Goal: Task Accomplishment & Management: Use online tool/utility

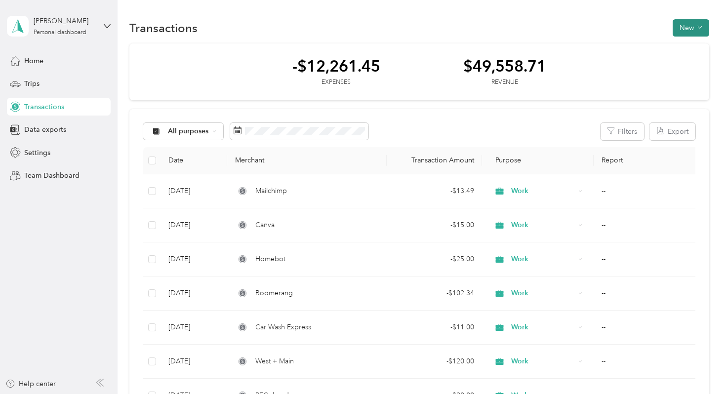
click at [699, 30] on button "New" at bounding box center [691, 27] width 37 height 17
click at [693, 45] on span "Expense" at bounding box center [693, 46] width 27 height 10
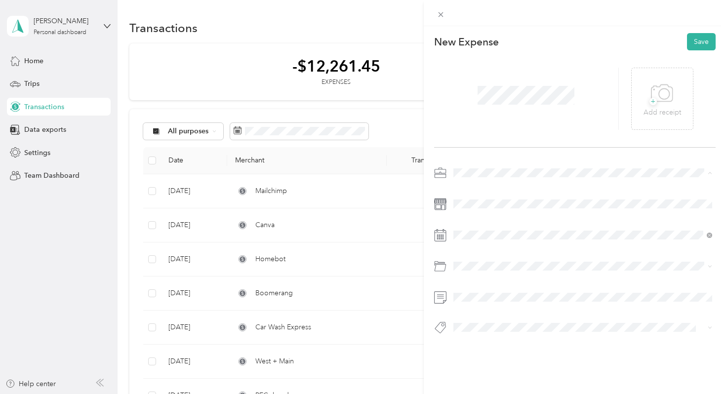
click at [468, 187] on span "Work" at bounding box center [465, 190] width 17 height 8
click at [466, 198] on span at bounding box center [583, 204] width 266 height 16
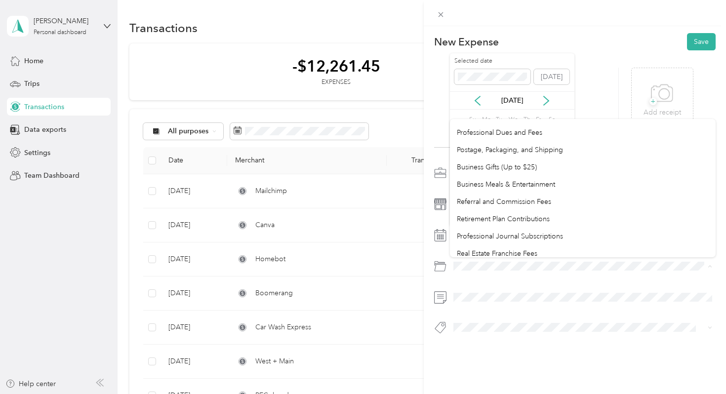
scroll to position [524, 0]
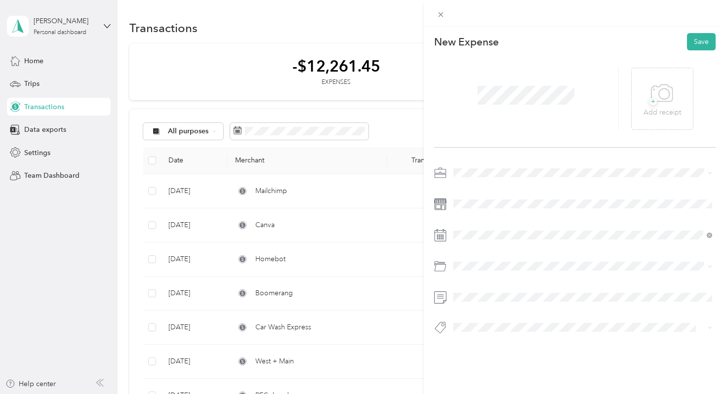
click at [501, 249] on div "Charitable Donation" at bounding box center [583, 246] width 252 height 10
click at [699, 43] on button "Save" at bounding box center [701, 41] width 29 height 17
